Goal: Find specific page/section: Find specific page/section

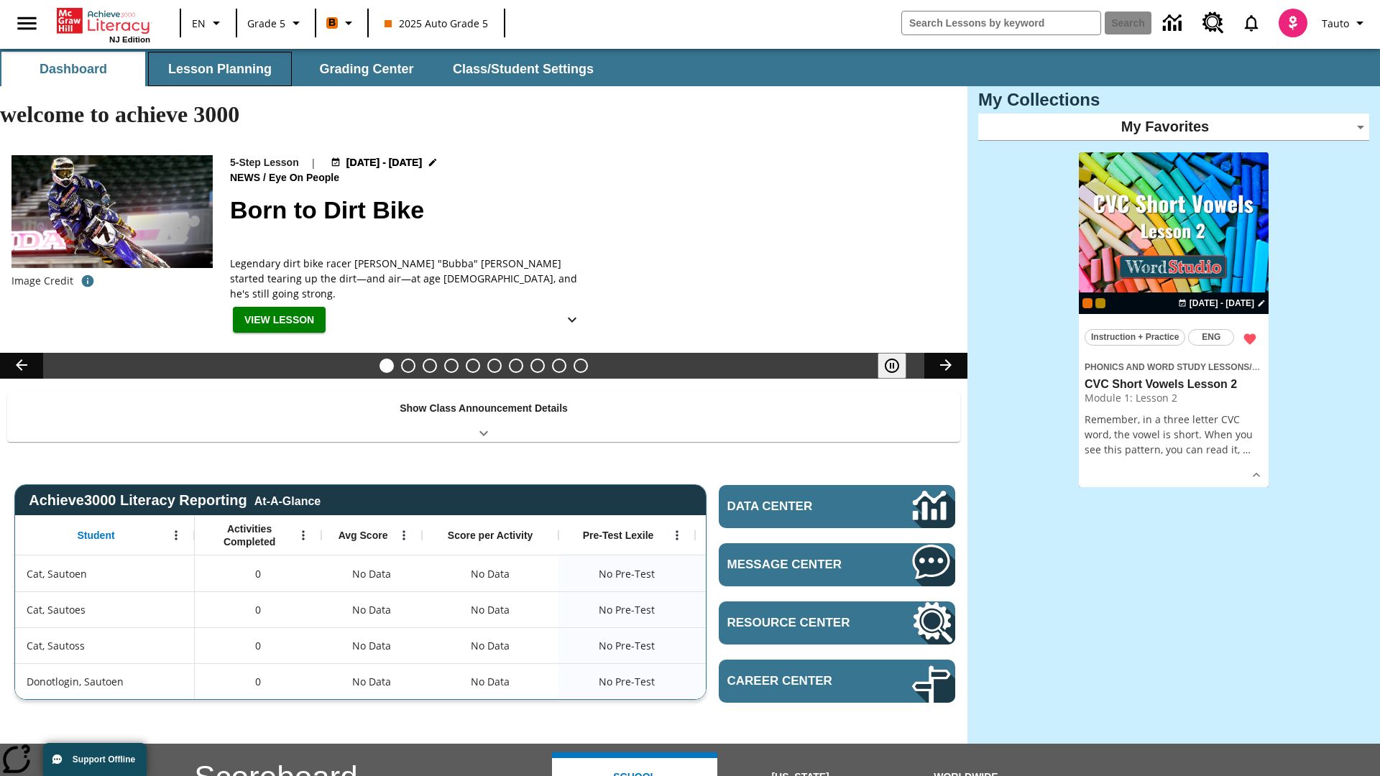
click at [220, 69] on button "Lesson Planning" at bounding box center [220, 69] width 144 height 35
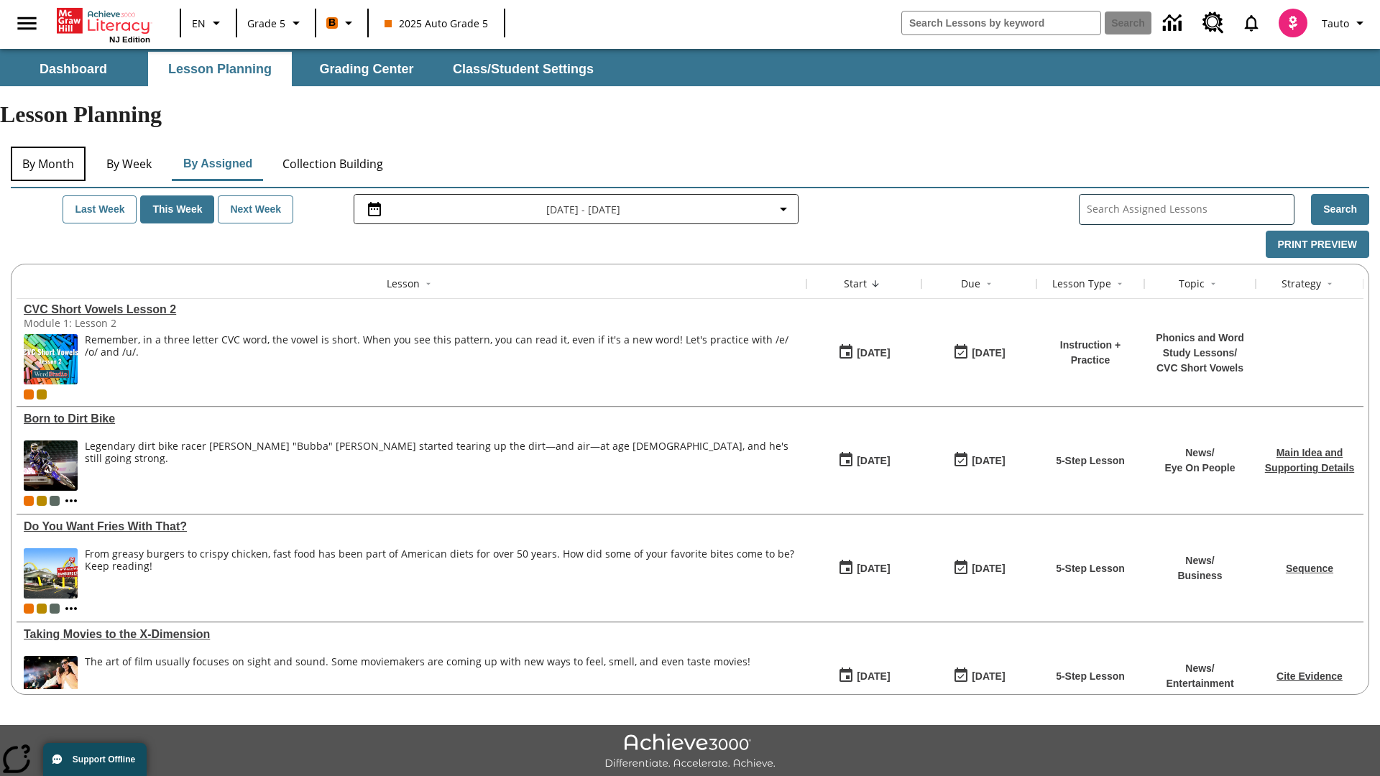
click at [48, 147] on button "By Month" at bounding box center [48, 164] width 75 height 35
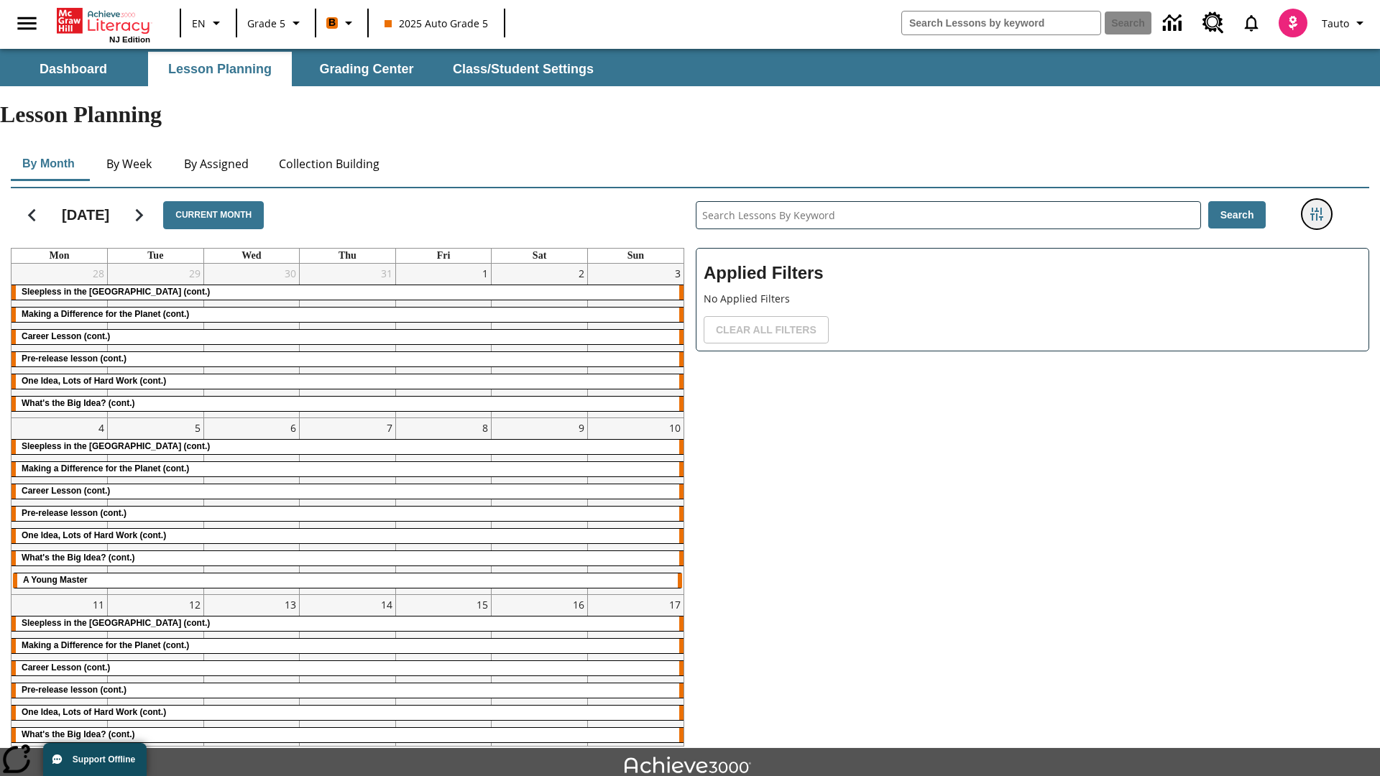
click at [1316, 208] on icon "Filters Side menu" at bounding box center [1317, 214] width 13 height 13
